Goal: Find specific page/section: Find specific page/section

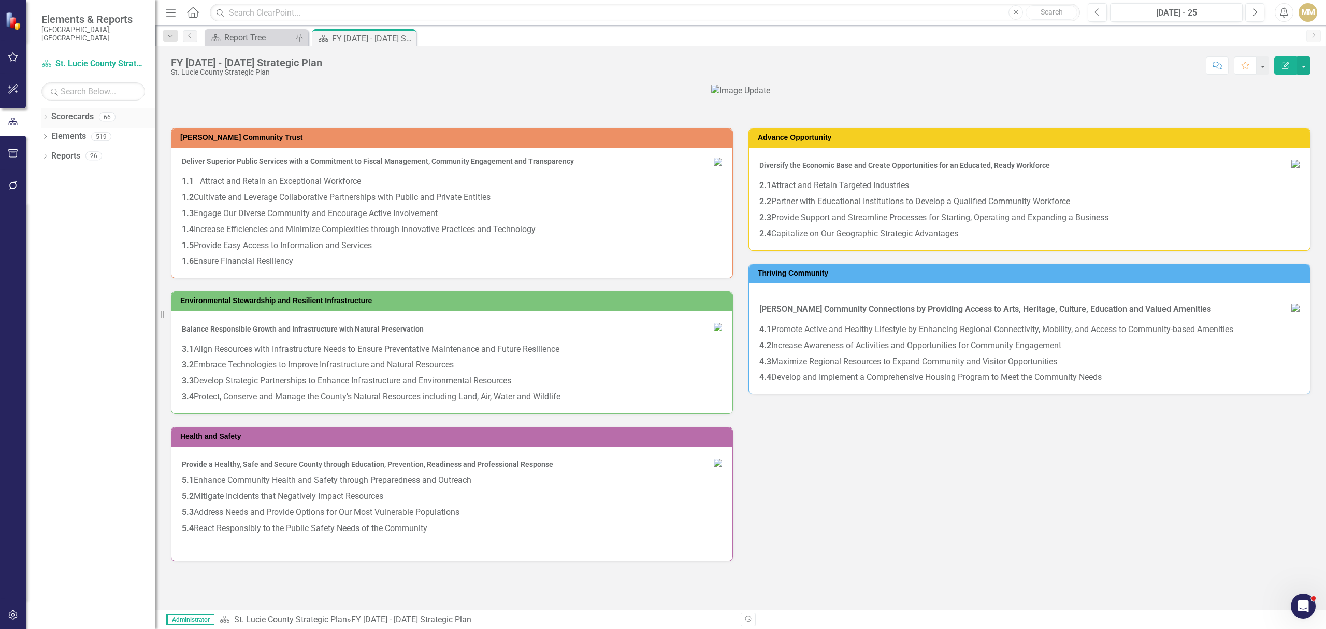
click at [48, 115] on icon "Dropdown" at bounding box center [44, 118] width 7 height 6
drag, startPoint x: 50, startPoint y: 128, endPoint x: 66, endPoint y: 164, distance: 38.9
click at [50, 133] on icon "Dropdown" at bounding box center [51, 136] width 8 height 6
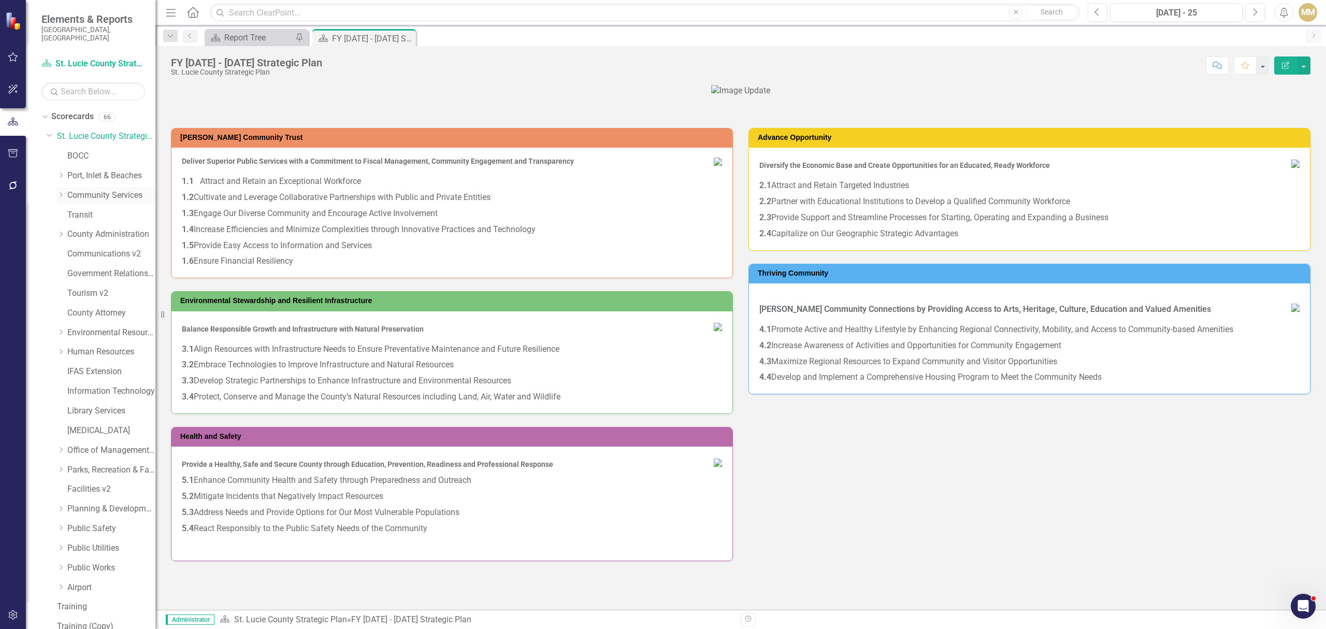
click at [63, 192] on icon "Dropdown" at bounding box center [61, 195] width 8 height 6
click at [78, 190] on link "Community Services" at bounding box center [111, 196] width 88 height 12
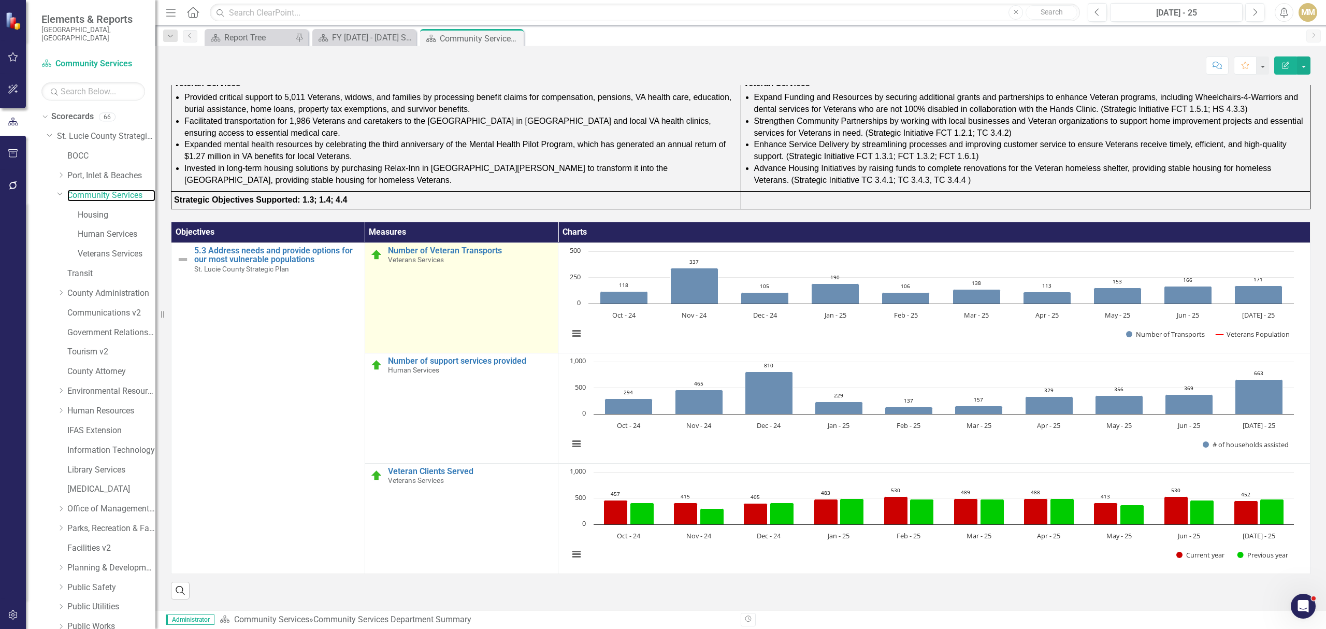
scroll to position [985, 0]
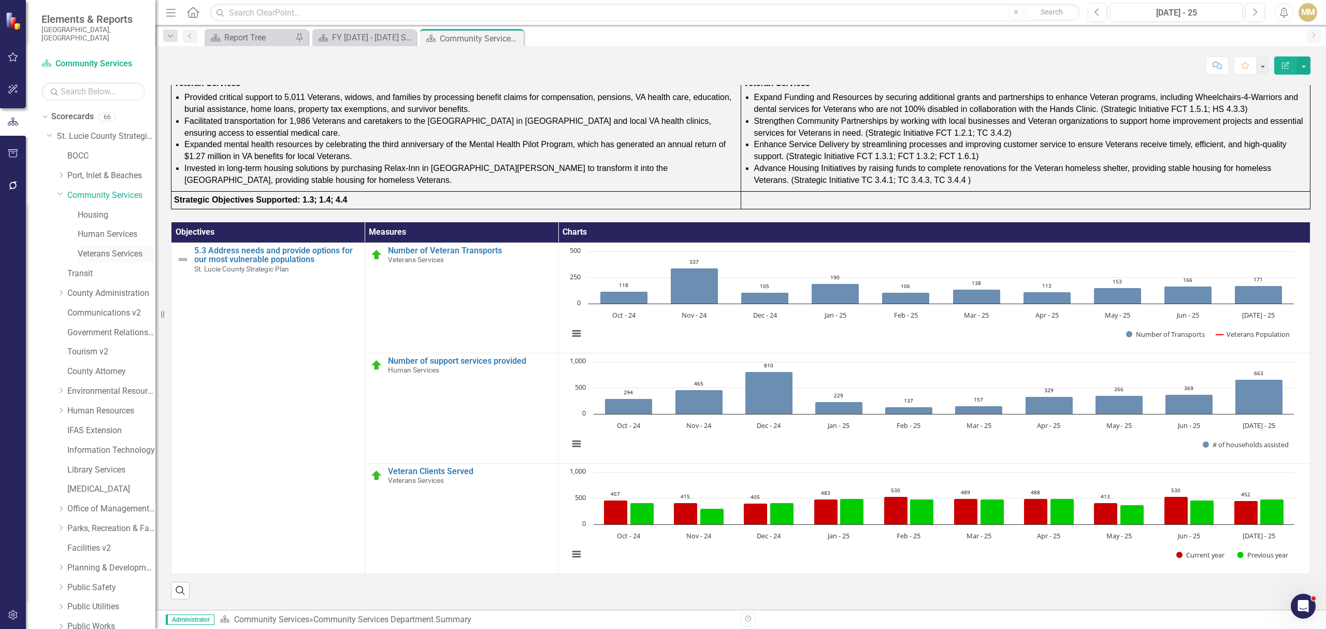
click at [117, 248] on link "Veterans Services" at bounding box center [117, 254] width 78 height 12
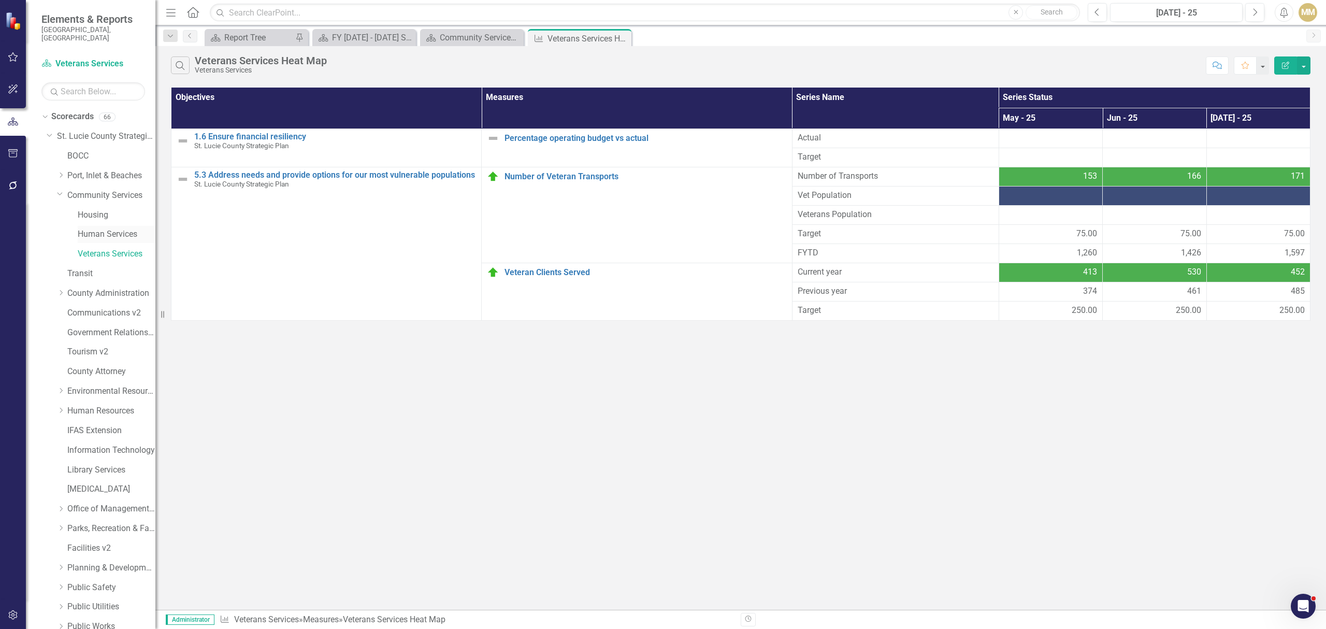
click at [92, 228] on link "Human Services" at bounding box center [117, 234] width 78 height 12
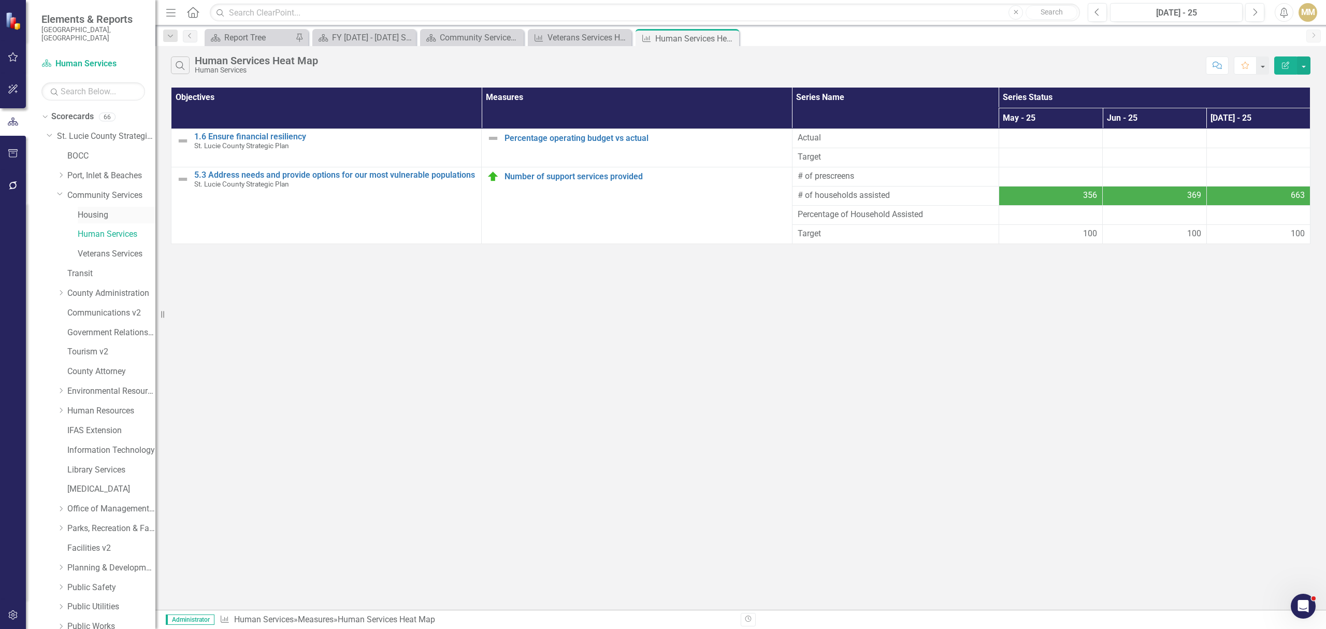
click at [102, 210] on link "Housing" at bounding box center [117, 215] width 78 height 12
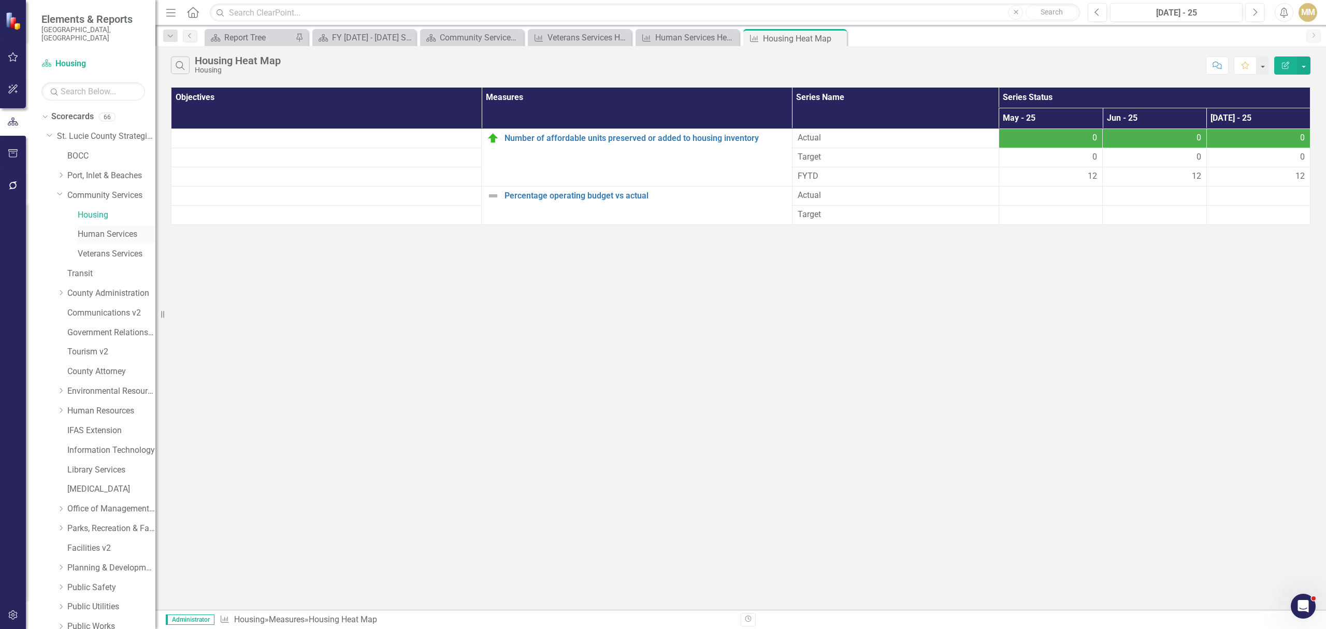
click at [125, 228] on link "Human Services" at bounding box center [117, 234] width 78 height 12
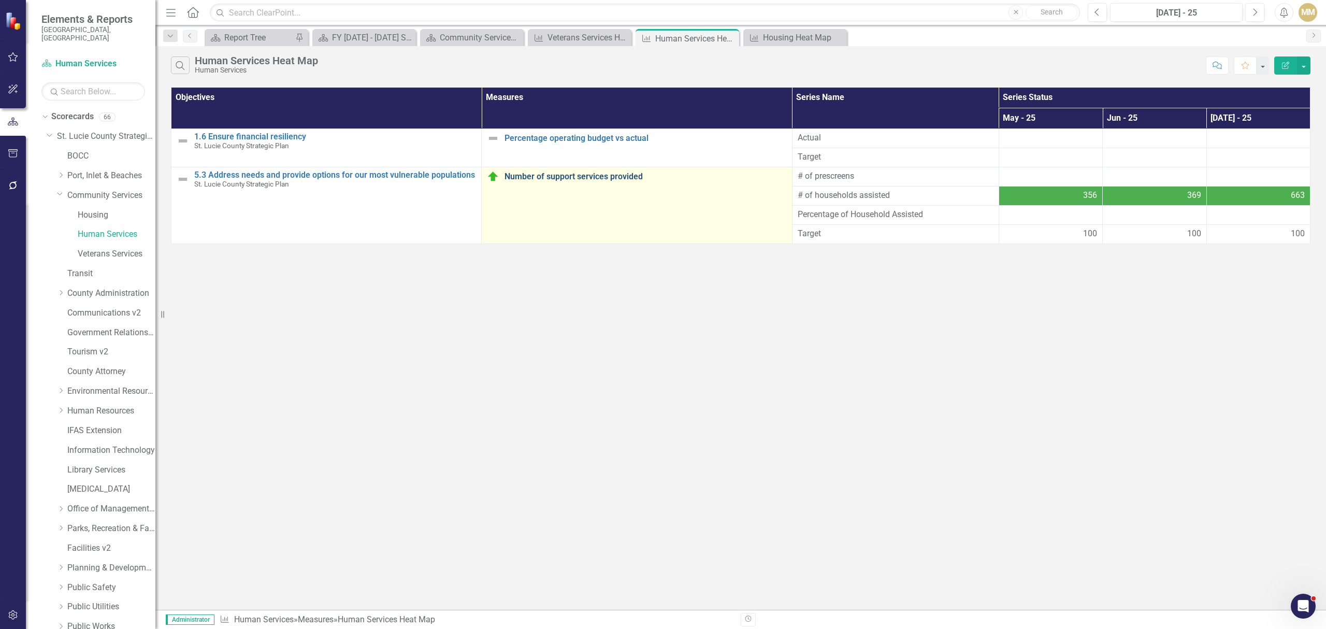
click at [600, 175] on link "Number of support services provided" at bounding box center [645, 176] width 282 height 9
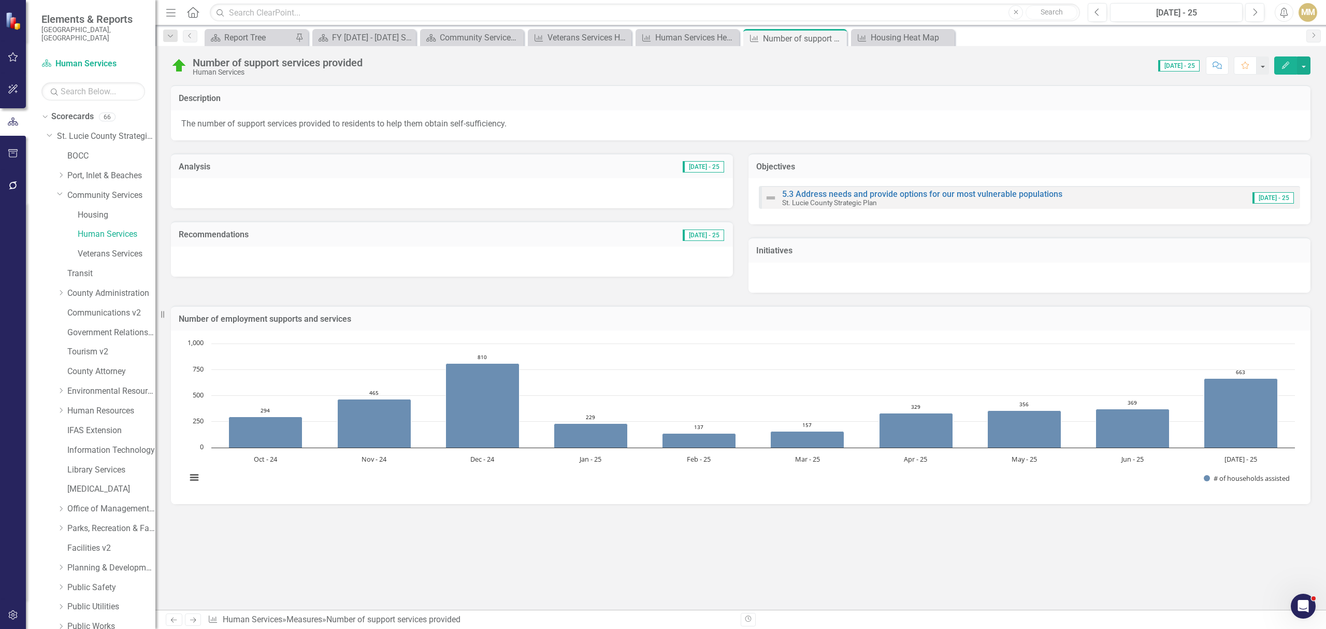
click at [102, 196] on div "Dropdown Community Services" at bounding box center [101, 197] width 109 height 20
click at [102, 209] on link "Housing" at bounding box center [117, 215] width 78 height 12
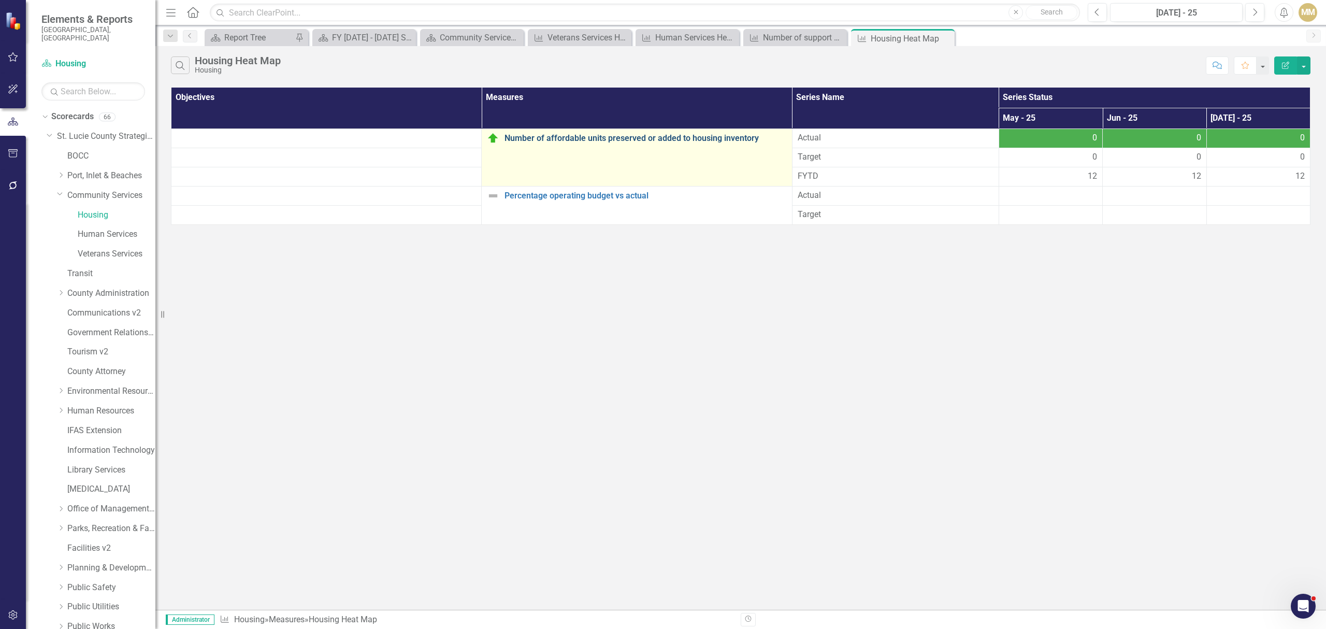
click at [630, 139] on link "Number of affordable units preserved or added to housing inventory" at bounding box center [645, 138] width 282 height 9
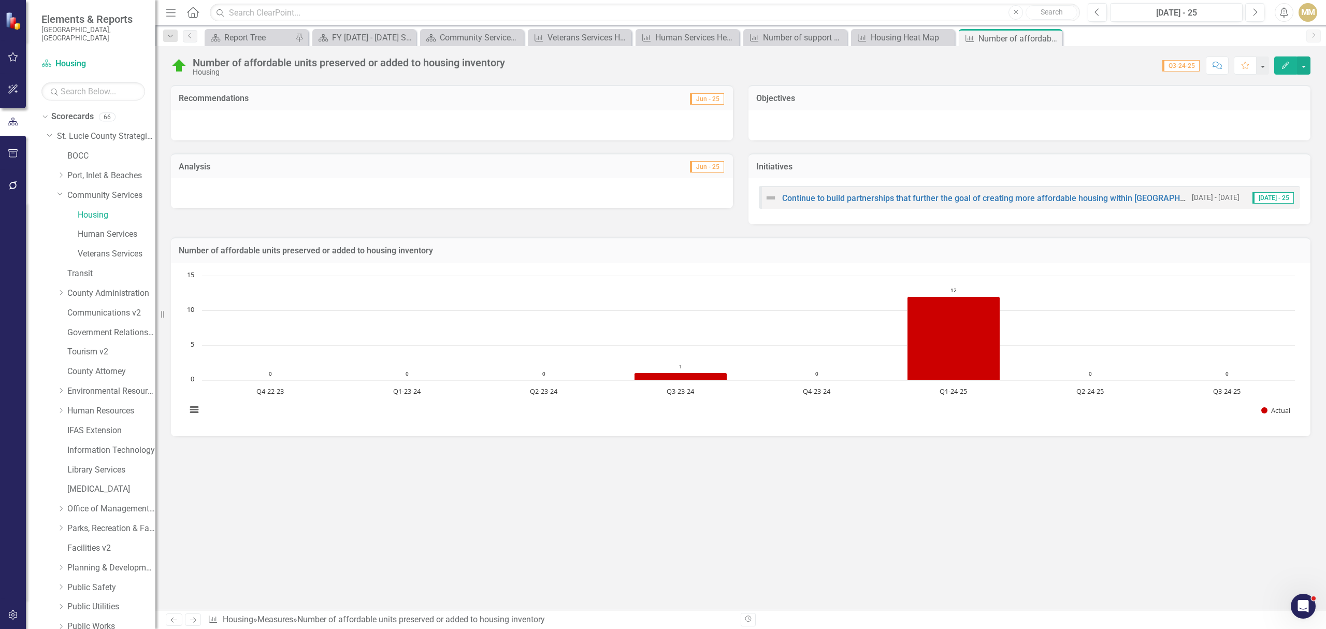
click at [395, 61] on div "Number of affordable units preserved or added to housing inventory" at bounding box center [349, 62] width 312 height 11
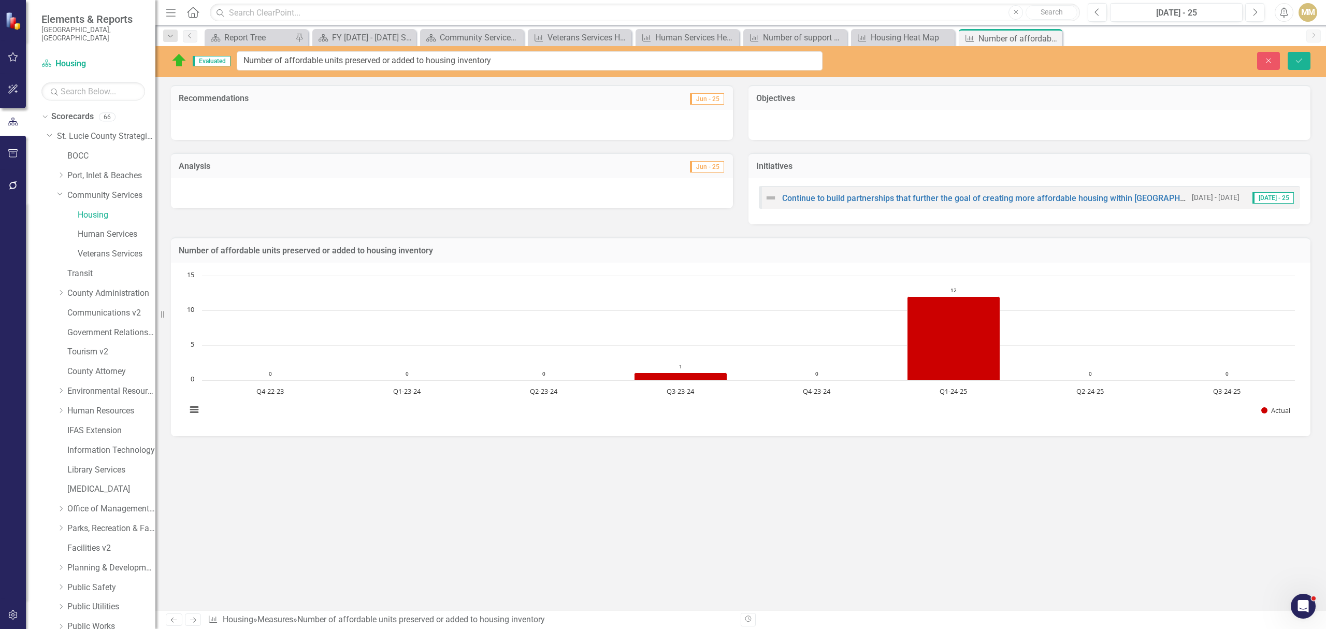
click at [395, 61] on input "Number of affordable units preserved or added to housing inventory" at bounding box center [530, 60] width 586 height 19
click at [451, 494] on div "Recommendations Jun - 25 Analysis Jun - 25 Objectives Initiatives Continue to b…" at bounding box center [740, 347] width 1171 height 525
click at [1272, 56] on button "Close" at bounding box center [1268, 61] width 23 height 18
